Goal: Task Accomplishment & Management: Use online tool/utility

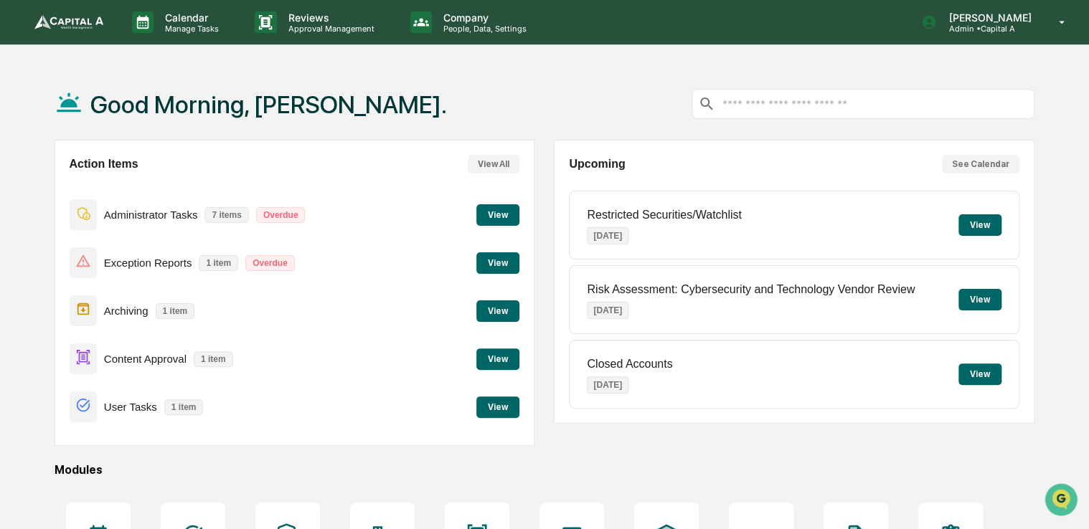
click at [491, 373] on div "Content Approval 1 item View" at bounding box center [295, 359] width 450 height 48
click at [494, 359] on button "View" at bounding box center [497, 360] width 43 height 22
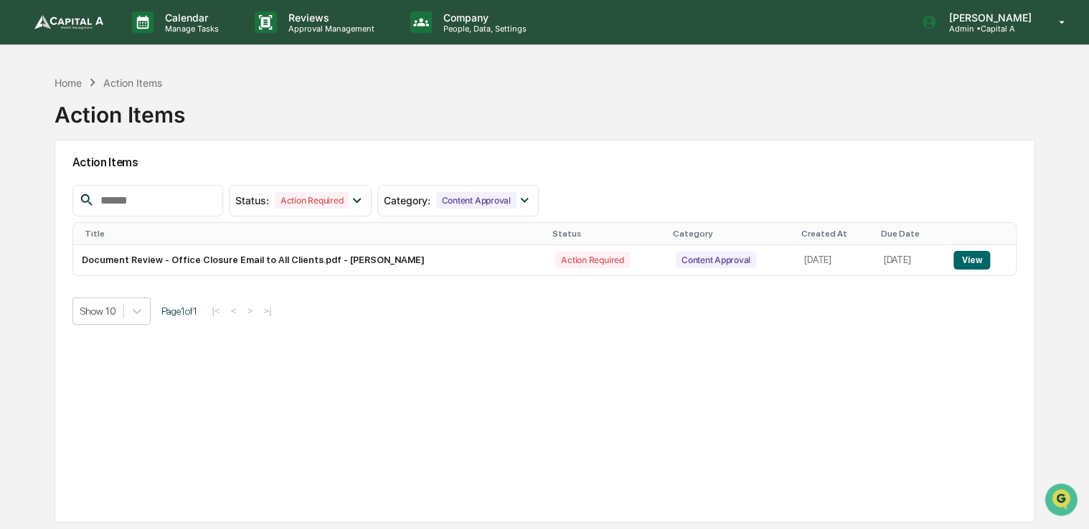
drag, startPoint x: 474, startPoint y: 123, endPoint x: 438, endPoint y: 121, distance: 36.6
click at [438, 121] on div "Home Action Items Action Items" at bounding box center [545, 104] width 980 height 72
click at [975, 269] on td "View" at bounding box center [980, 260] width 71 height 30
click at [974, 257] on button "View" at bounding box center [971, 260] width 37 height 19
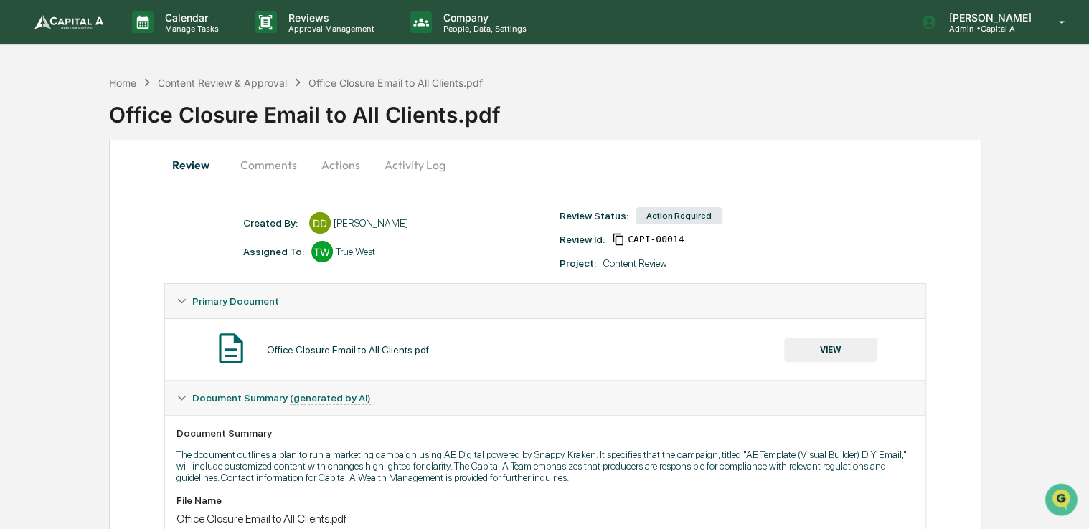
scroll to position [258, 0]
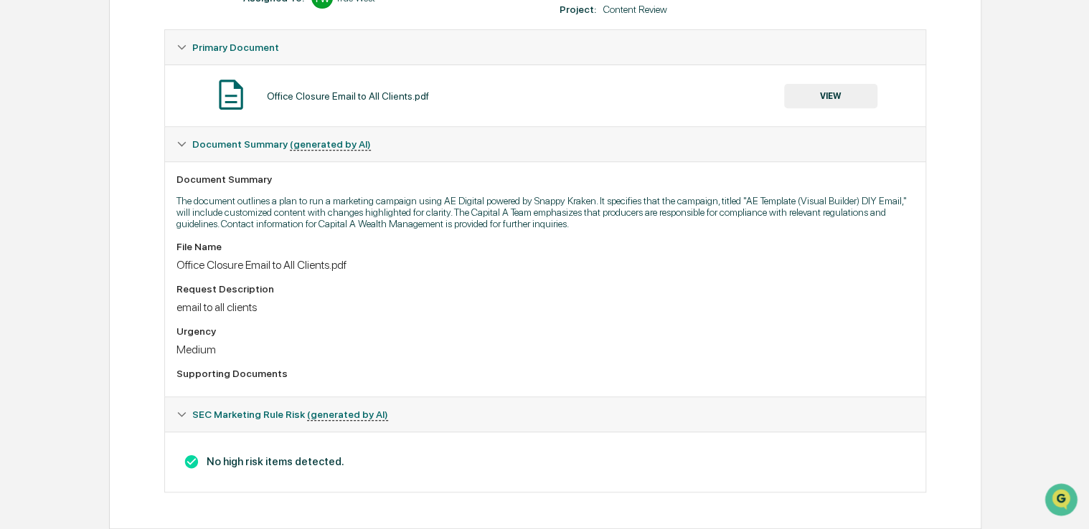
click at [839, 100] on button "VIEW" at bounding box center [830, 96] width 93 height 24
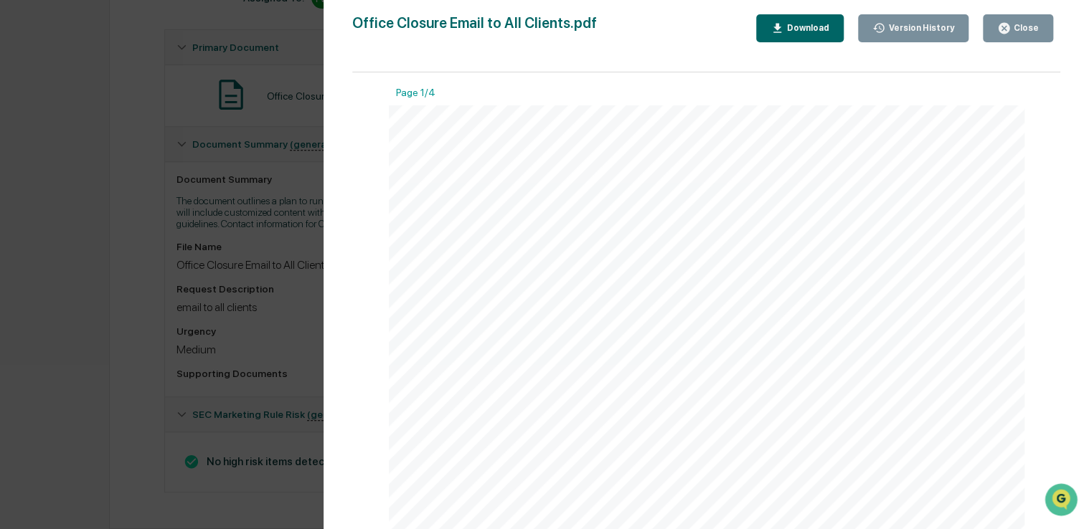
drag, startPoint x: 777, startPoint y: 268, endPoint x: 641, endPoint y: 299, distance: 139.1
click at [641, 299] on div "Hello, I would like to run a marketing campaign via AE Digital powered by Snapp…" at bounding box center [707, 516] width 636 height 823
drag, startPoint x: 697, startPoint y: 311, endPoint x: 654, endPoint y: 329, distance: 46.0
click at [654, 329] on div "EMAIL The contents of this email have been created from scratch and should be r…" at bounding box center [707, 336] width 636 height 823
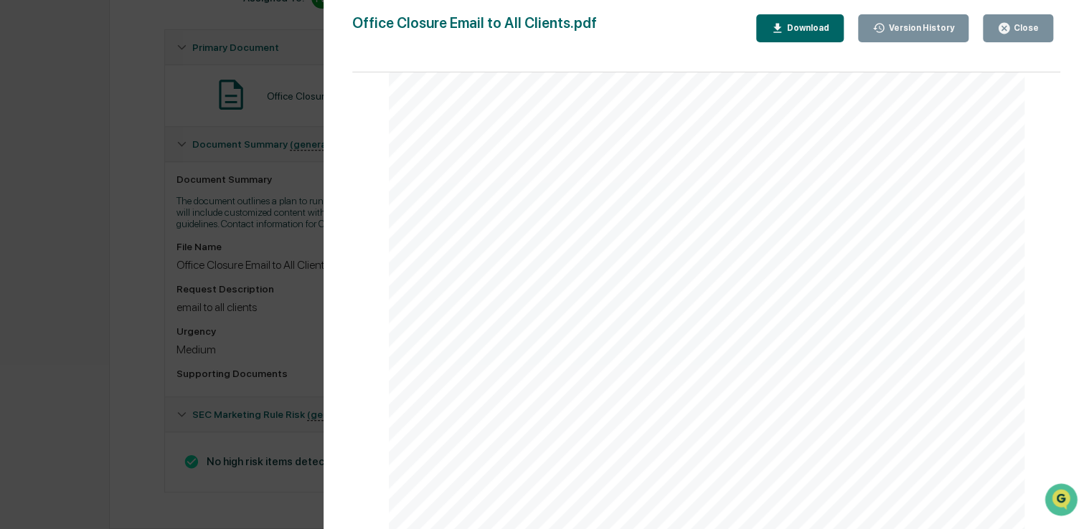
scroll to position [2046, 0]
click at [1004, 29] on icon "button" at bounding box center [1004, 29] width 14 height 14
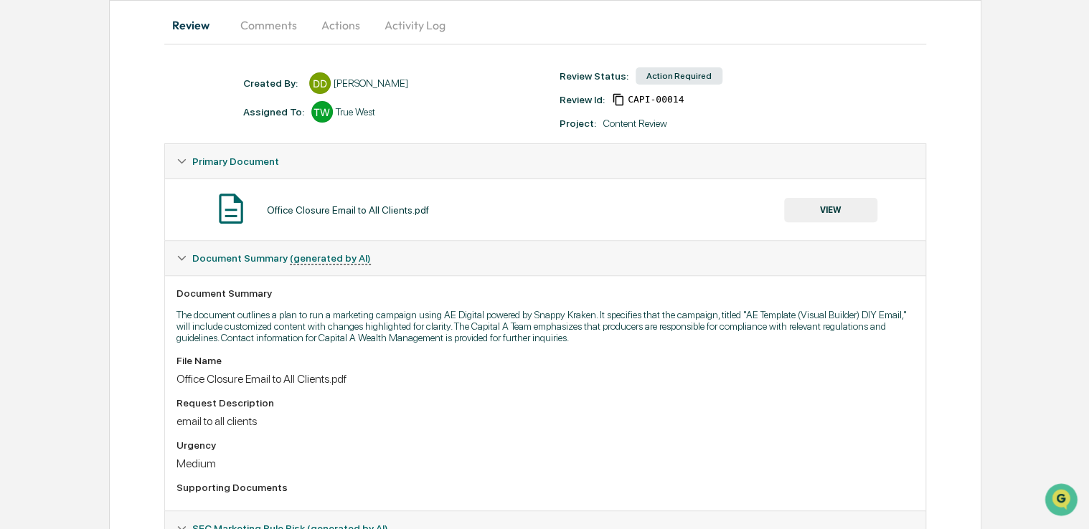
scroll to position [125, 0]
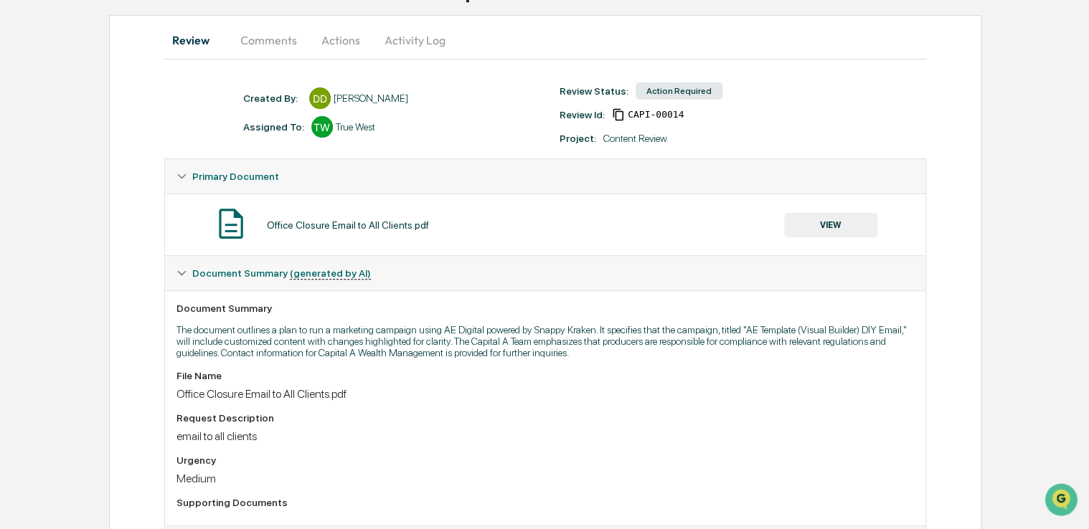
click at [350, 27] on button "Actions" at bounding box center [340, 40] width 65 height 34
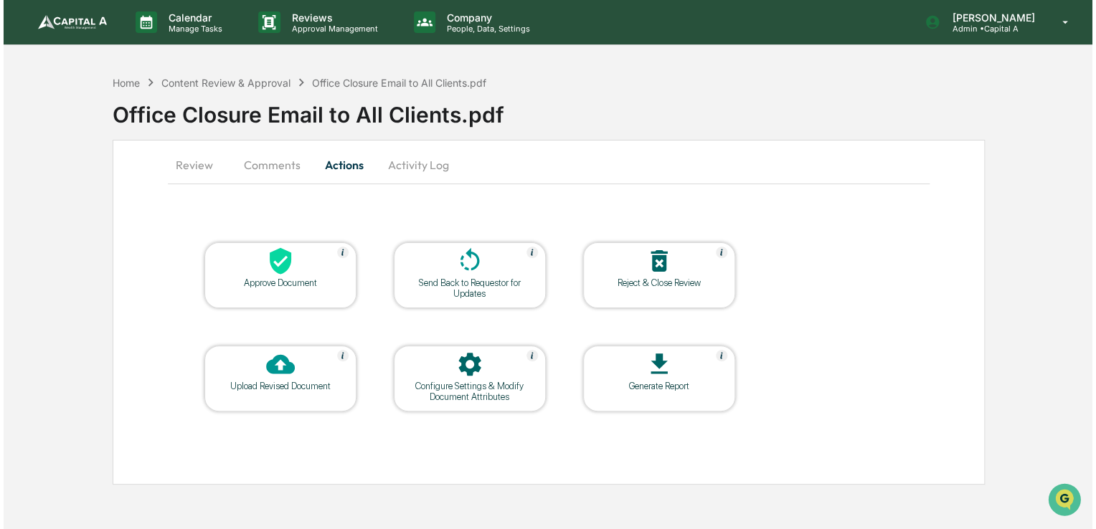
scroll to position [0, 0]
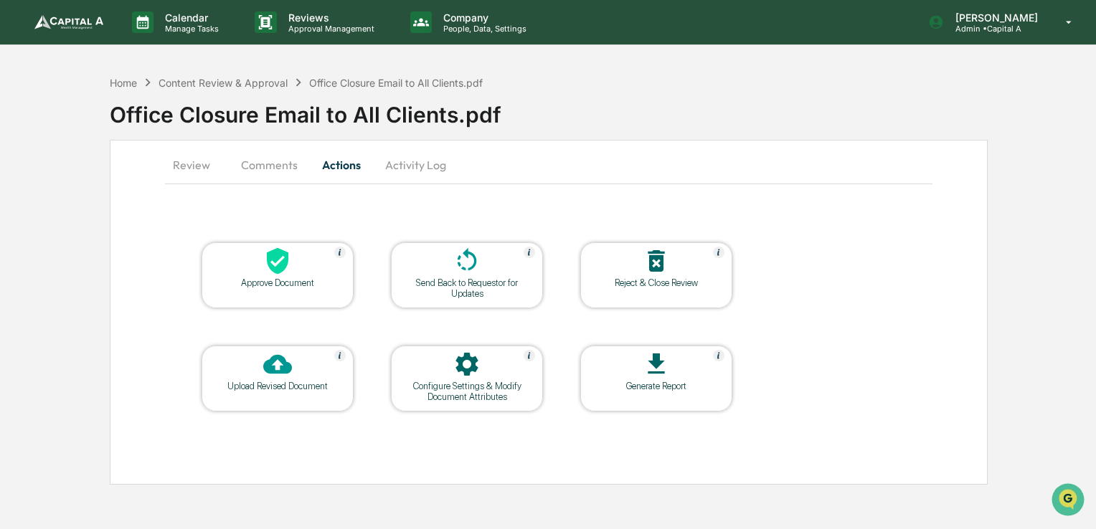
click at [310, 271] on div at bounding box center [277, 262] width 143 height 31
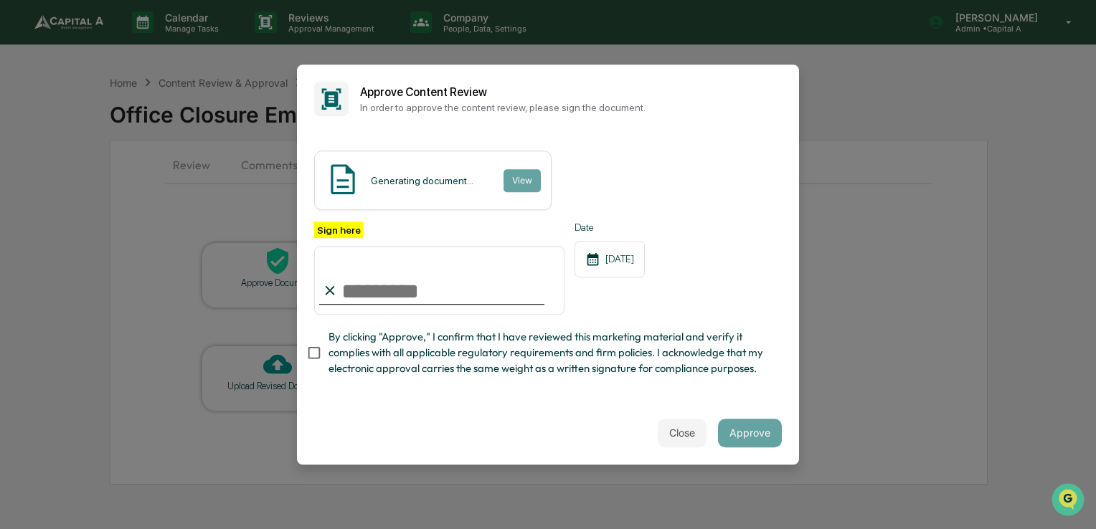
click at [365, 352] on span "By clicking "Approve," I confirm that I have reviewed this marketing material a…" at bounding box center [550, 353] width 442 height 48
click at [402, 284] on input "Sign here" at bounding box center [439, 280] width 250 height 69
type input "**********"
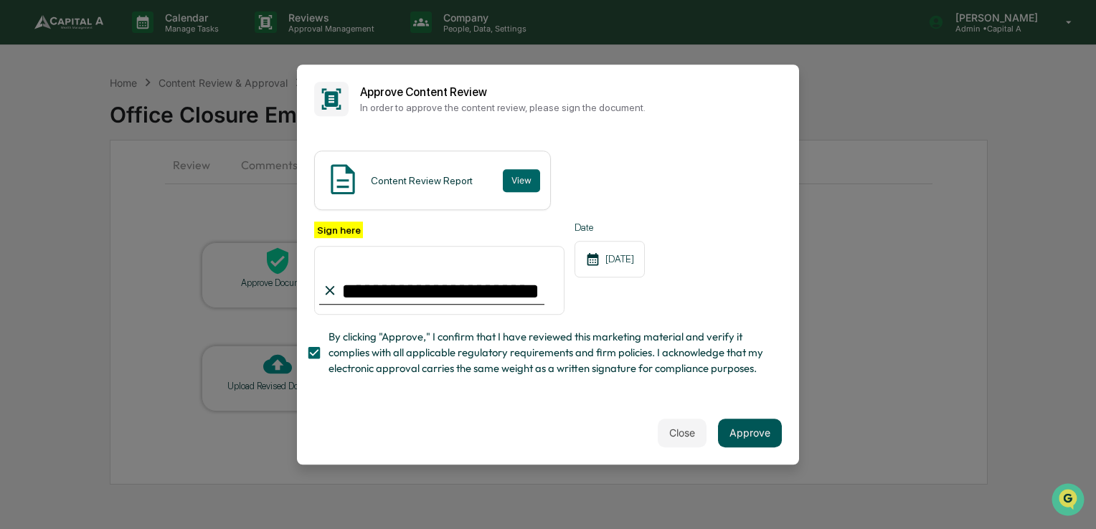
click at [743, 440] on button "Approve" at bounding box center [750, 433] width 64 height 29
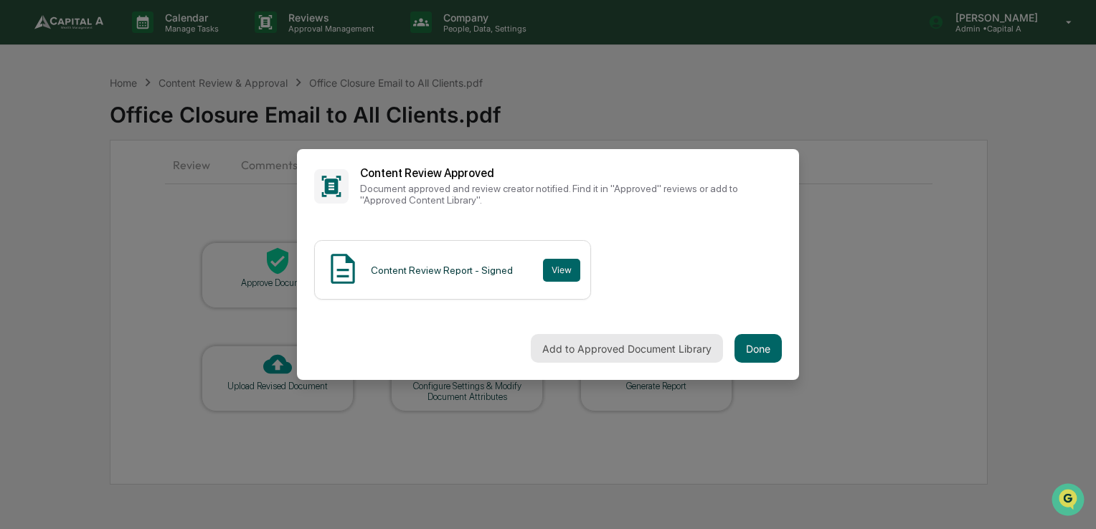
click at [593, 357] on button "Add to Approved Document Library" at bounding box center [627, 348] width 192 height 29
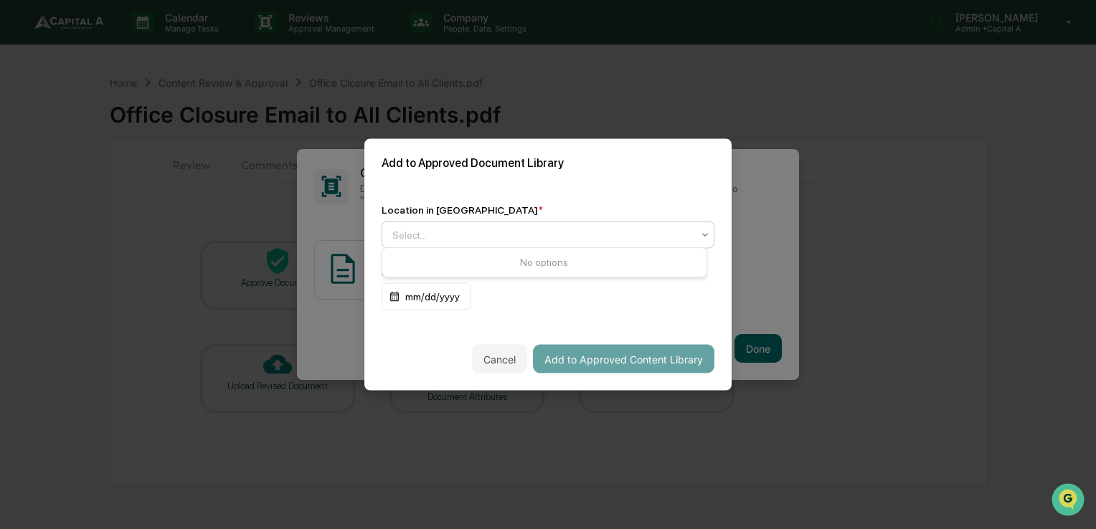
click at [614, 234] on div at bounding box center [542, 235] width 300 height 14
click at [580, 255] on div "Approved Content Library" at bounding box center [544, 265] width 324 height 29
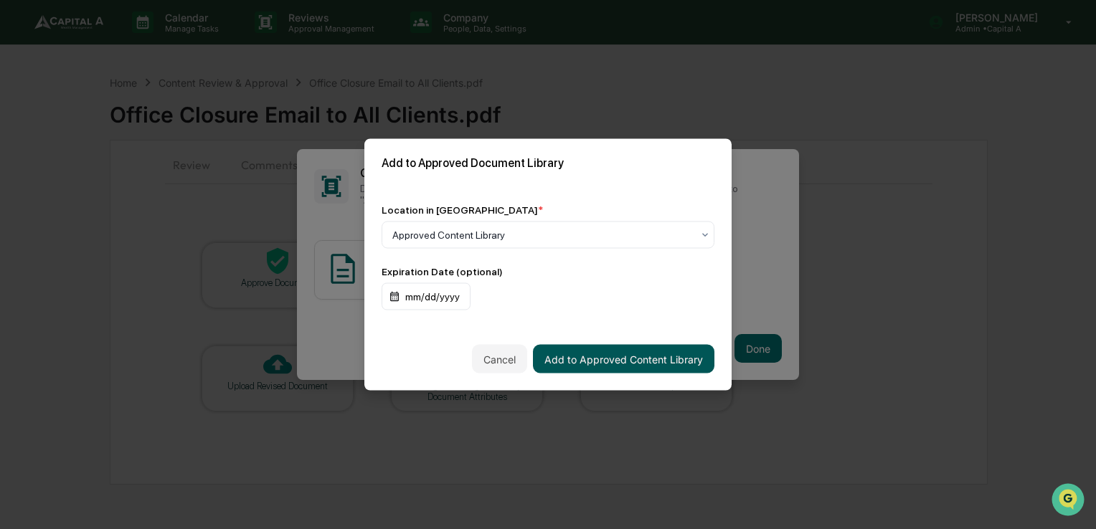
click at [567, 353] on button "Add to Approved Content Library" at bounding box center [624, 359] width 182 height 29
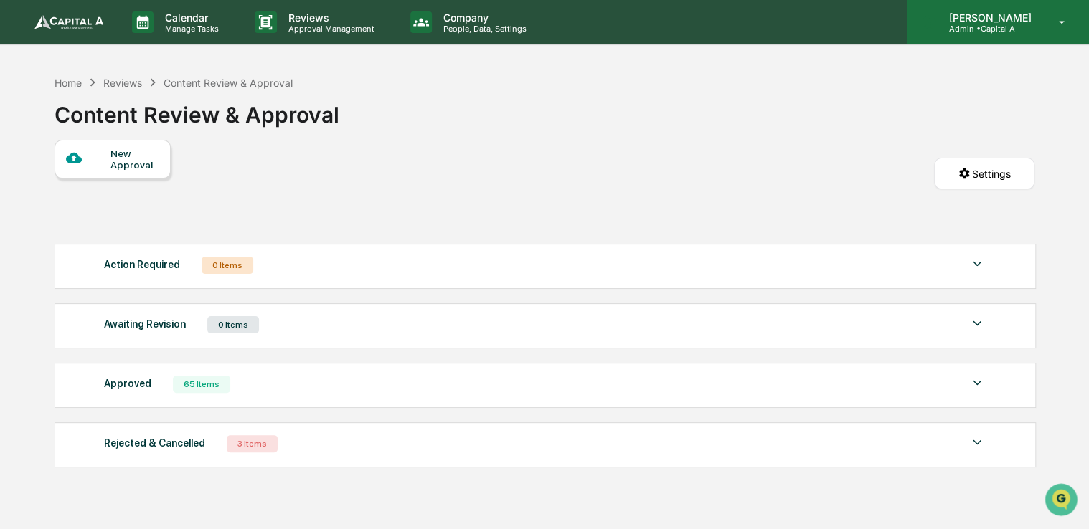
click at [1004, 39] on div "[PERSON_NAME] Admin • Capital A" at bounding box center [998, 22] width 182 height 44
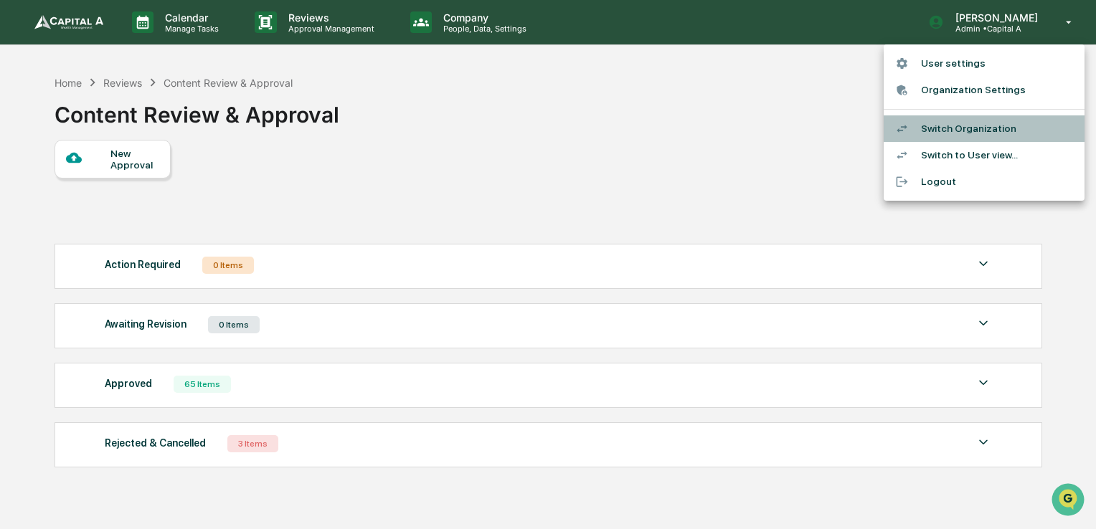
click at [955, 125] on li "Switch Organization" at bounding box center [984, 129] width 201 height 27
